Goal: Task Accomplishment & Management: Use online tool/utility

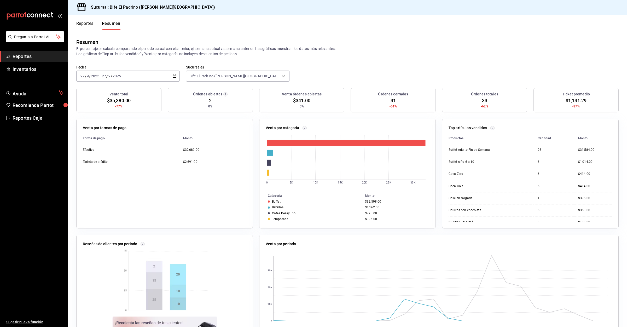
click at [80, 21] on button "Reportes" at bounding box center [84, 25] width 17 height 9
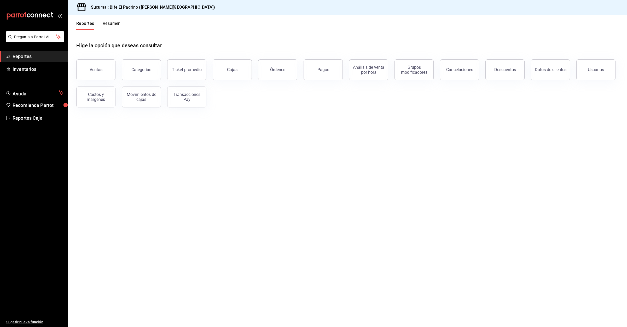
click at [110, 23] on button "Resumen" at bounding box center [112, 25] width 18 height 9
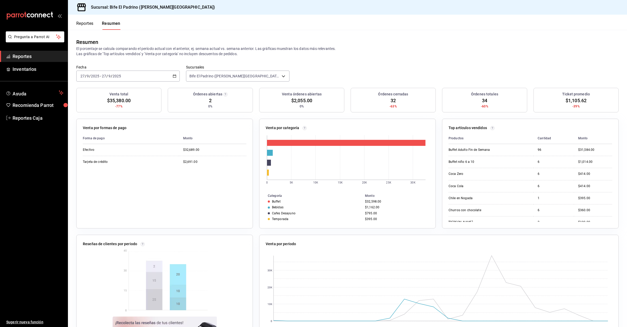
click at [84, 25] on button "Reportes" at bounding box center [84, 25] width 17 height 9
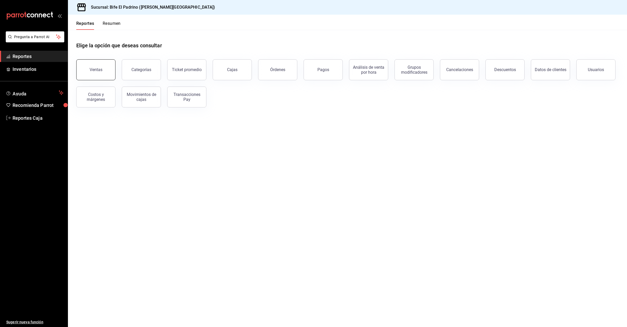
click at [97, 66] on button "Ventas" at bounding box center [95, 69] width 39 height 21
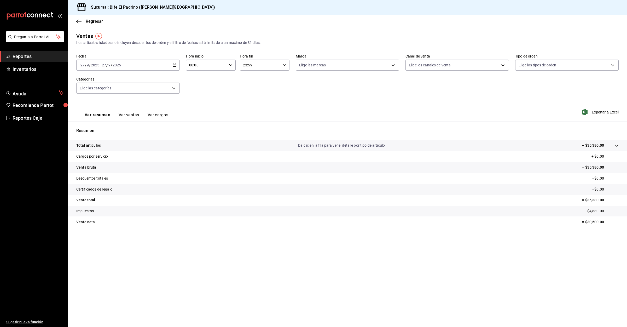
click at [218, 62] on input "00:00" at bounding box center [206, 65] width 41 height 10
click at [196, 90] on button "04" at bounding box center [198, 89] width 23 height 10
type input "04:00"
click at [595, 111] on div at bounding box center [313, 163] width 627 height 327
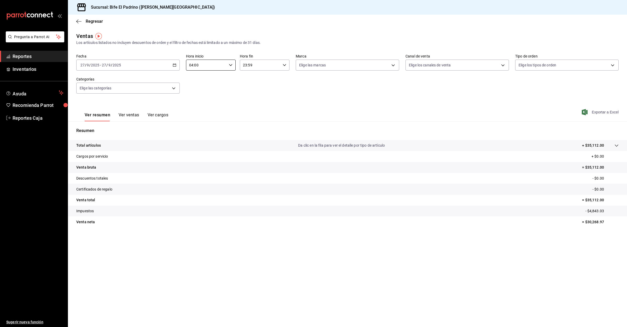
click at [602, 110] on span "Exportar a Excel" at bounding box center [601, 112] width 36 height 6
click at [160, 88] on body "Pregunta a Parrot AI Reportes Inventarios Ayuda Recomienda Parrot Reportes Caja…" at bounding box center [313, 163] width 627 height 327
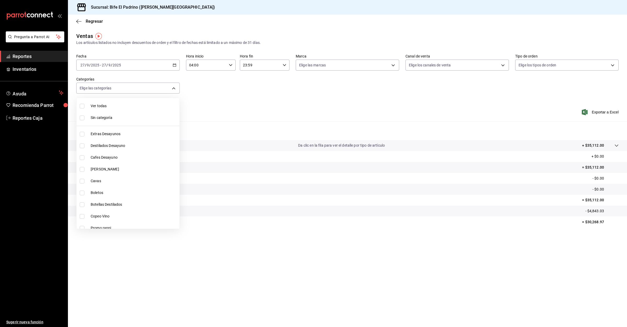
click at [137, 108] on span "Ver todas" at bounding box center [134, 105] width 87 height 5
type input "26fff368-dde2-49cc-b82b-959fd44b70ef,e1a85fa7-9893-4e96-a941-5aad07e0ada2,07c83…"
checkbox input "true"
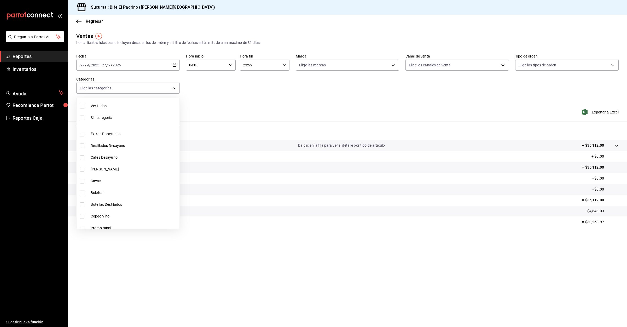
checkbox input "true"
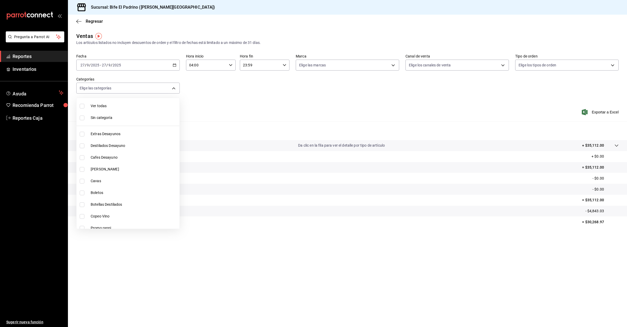
checkbox input "true"
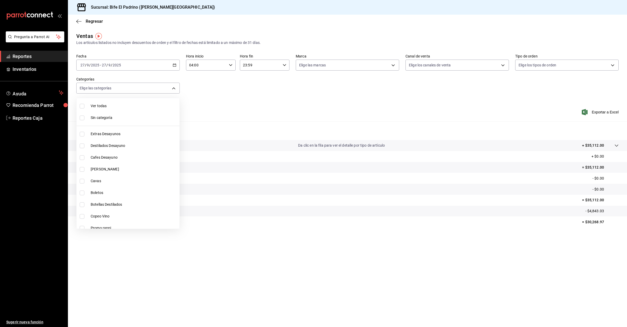
checkbox input "true"
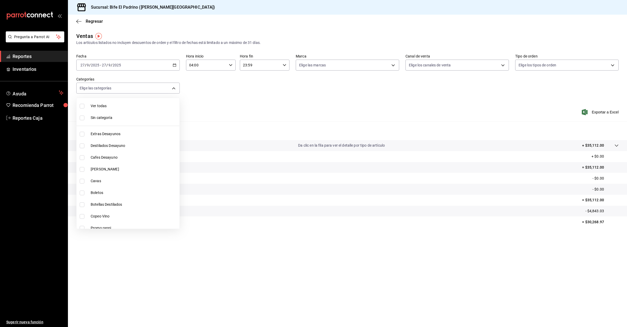
checkbox input "true"
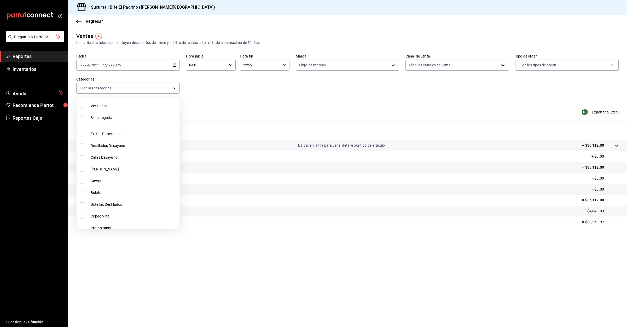
checkbox input "true"
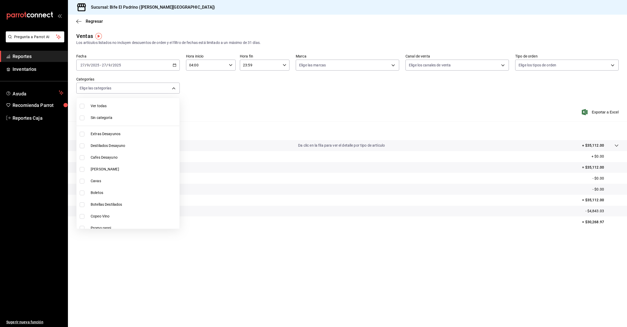
checkbox input "true"
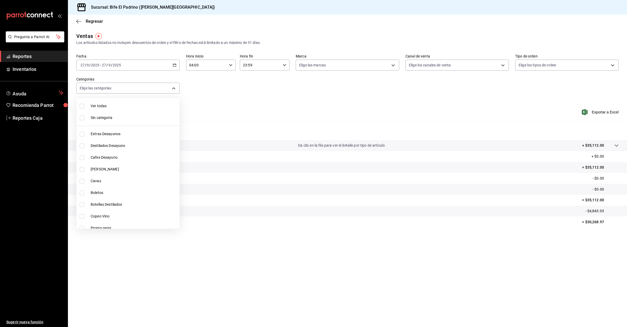
checkbox input "true"
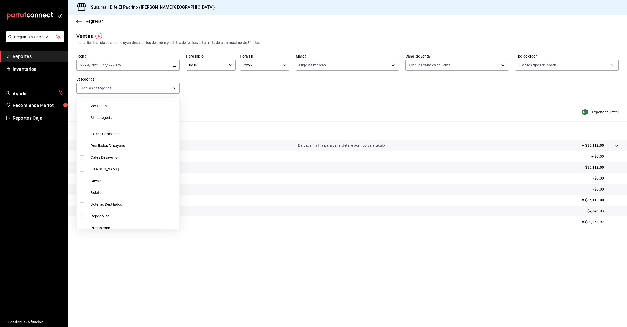
checkbox input "true"
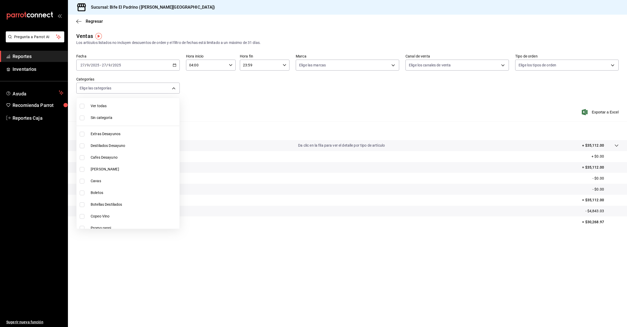
checkbox input "true"
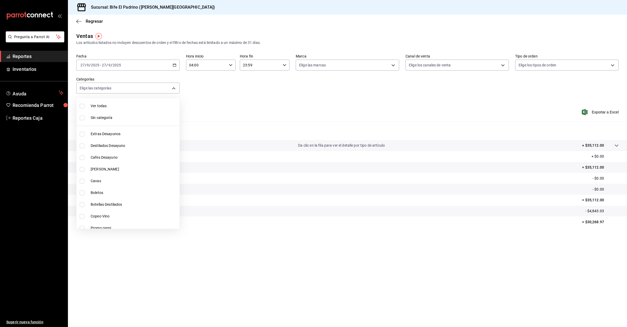
checkbox input "true"
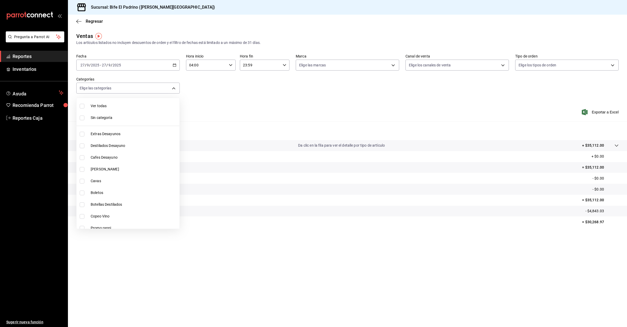
checkbox input "true"
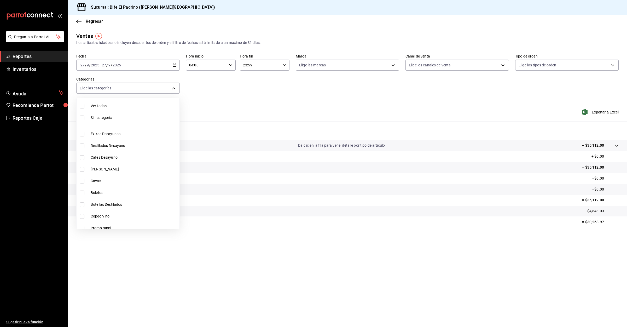
checkbox input "true"
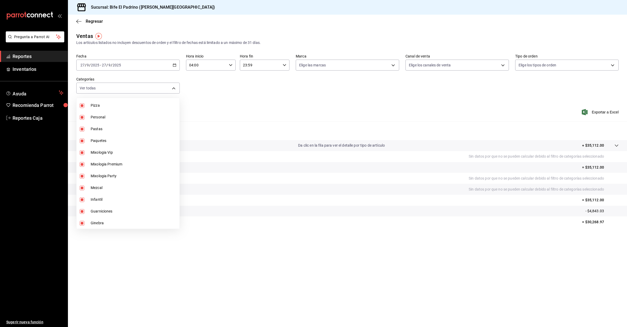
scroll to position [627, 0]
click at [133, 155] on li "Buffet" at bounding box center [128, 154] width 103 height 12
type input "26fff368-dde2-49cc-b82b-959fd44b70ef,e1a85fa7-9893-4e96-a941-5aad07e0ada2,07c83…"
checkbox input "false"
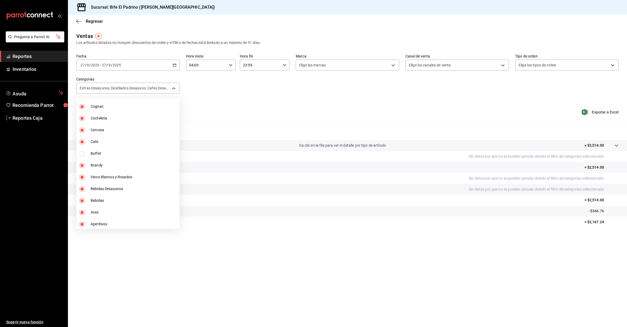
scroll to position [627, 0]
click at [92, 20] on div at bounding box center [313, 163] width 627 height 327
click at [85, 19] on span "Regresar" at bounding box center [89, 21] width 27 height 5
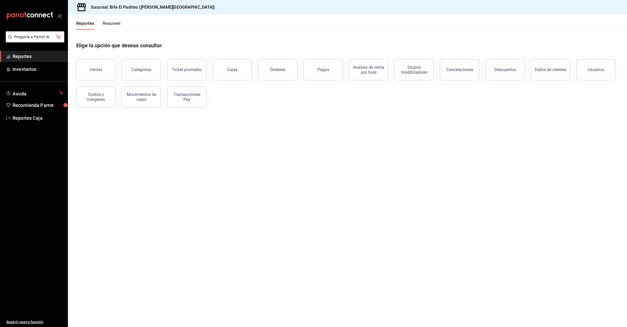
click at [85, 19] on div "Reportes Resumen" at bounding box center [94, 22] width 53 height 15
click at [115, 28] on button "Resumen" at bounding box center [112, 25] width 18 height 9
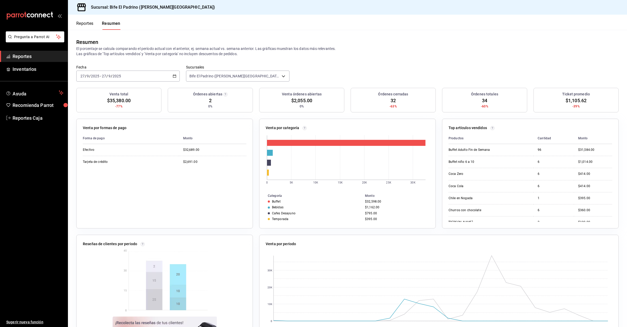
click at [71, 24] on div "Reportes Resumen" at bounding box center [94, 22] width 52 height 15
click at [82, 24] on button "Reportes" at bounding box center [84, 25] width 17 height 9
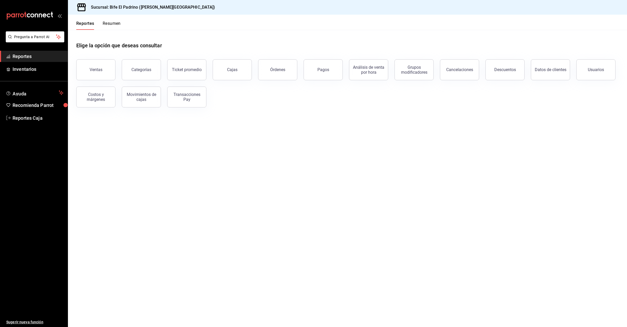
click at [105, 24] on button "Resumen" at bounding box center [112, 25] width 18 height 9
